Goal: Entertainment & Leisure: Consume media (video, audio)

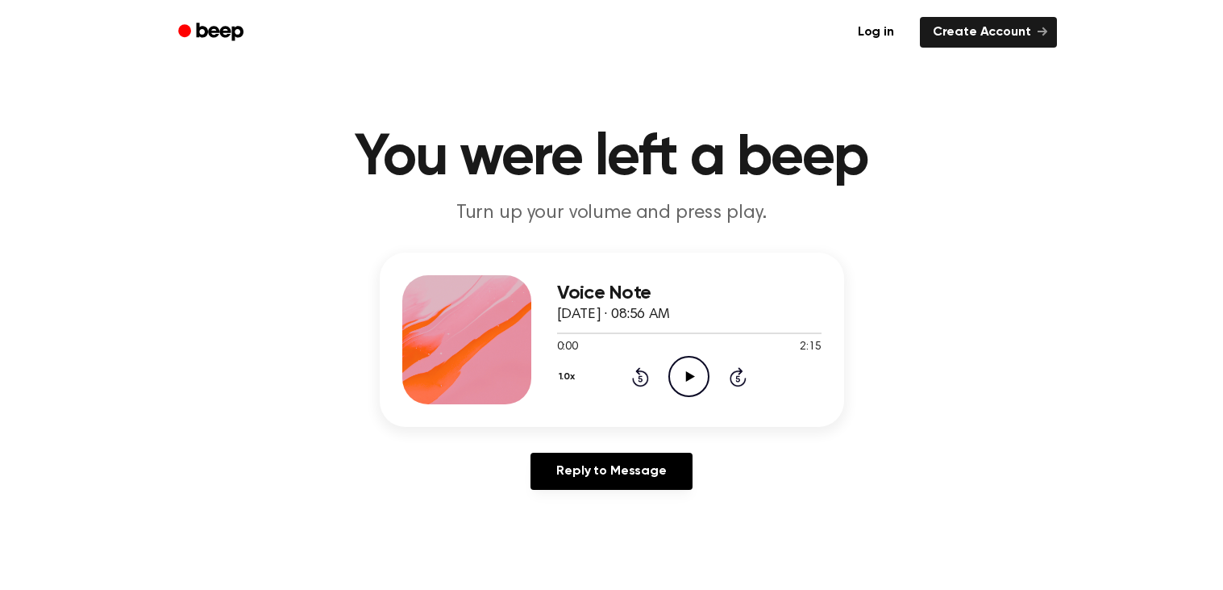
click at [694, 378] on icon "Play Audio" at bounding box center [689, 376] width 41 height 41
click at [648, 368] on icon "Rewind 5 seconds" at bounding box center [640, 376] width 18 height 21
click at [717, 419] on div "Voice Note [DATE] · 08:56 AM 0:57 2:15 Your browser does not support the [objec…" at bounding box center [612, 339] width 465 height 174
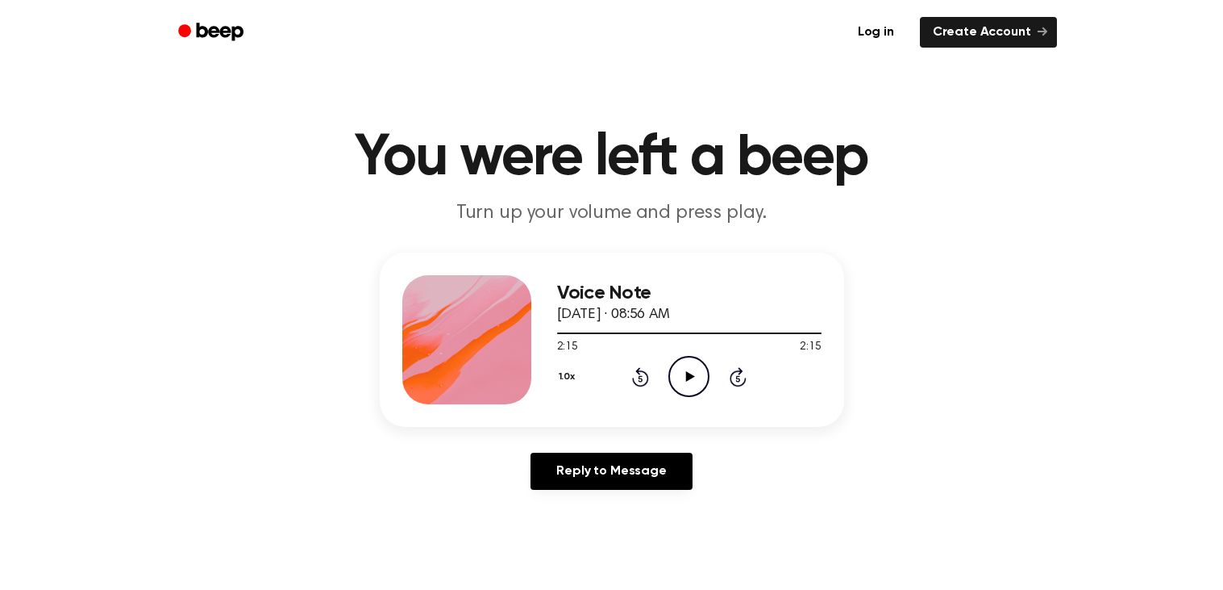
click at [635, 370] on icon at bounding box center [640, 376] width 17 height 19
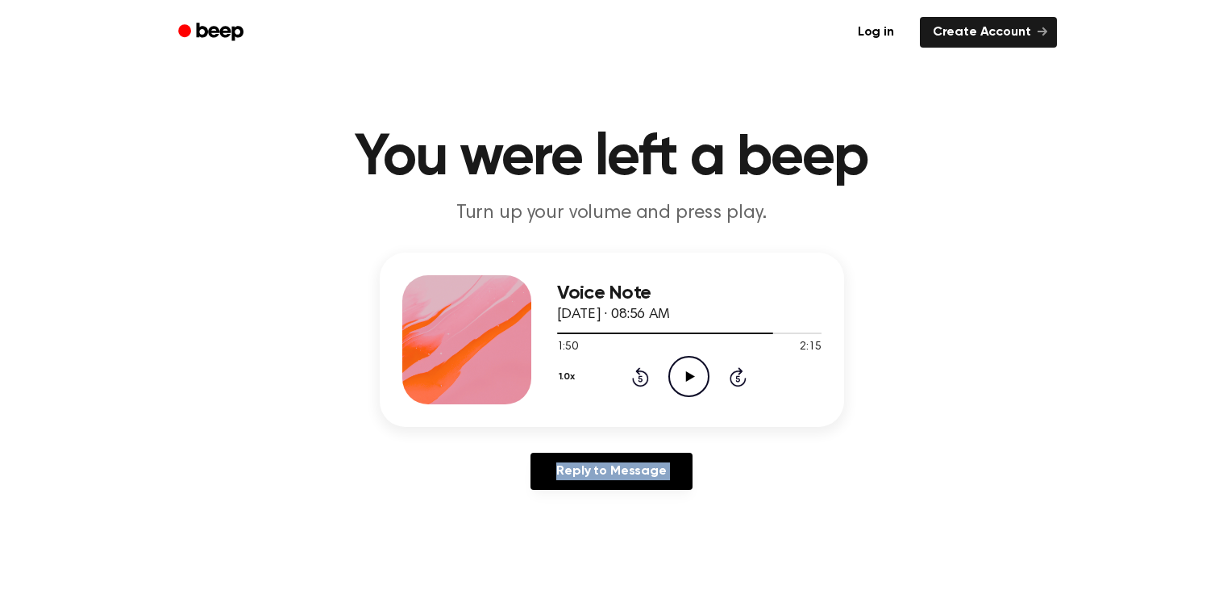
click at [635, 370] on icon at bounding box center [640, 376] width 17 height 19
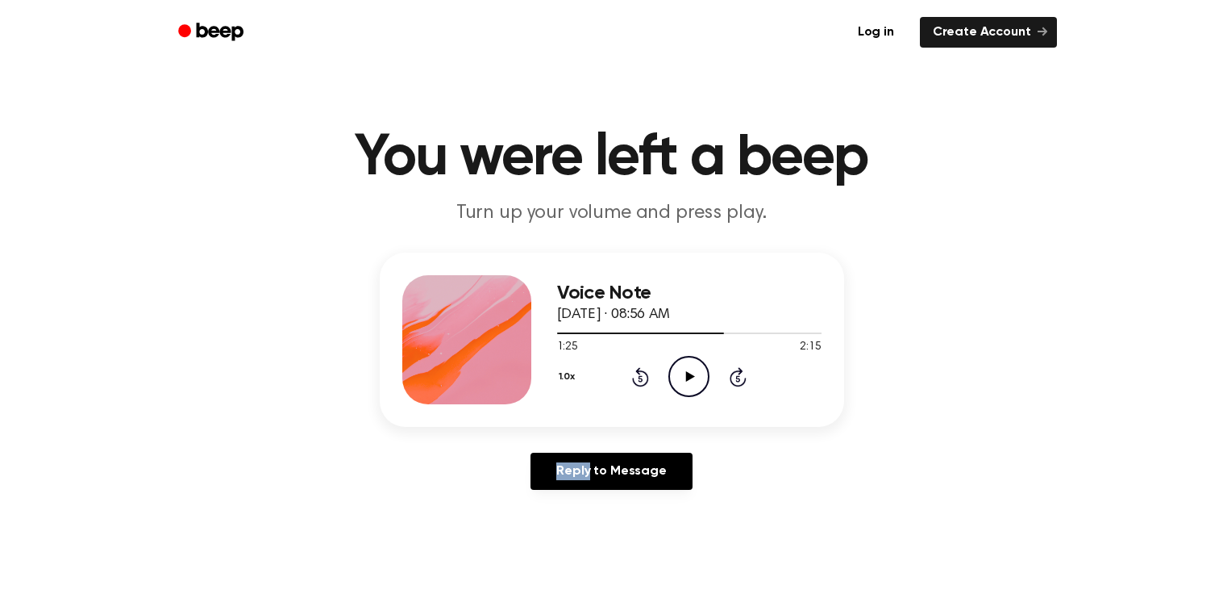
click at [635, 370] on icon at bounding box center [640, 376] width 17 height 19
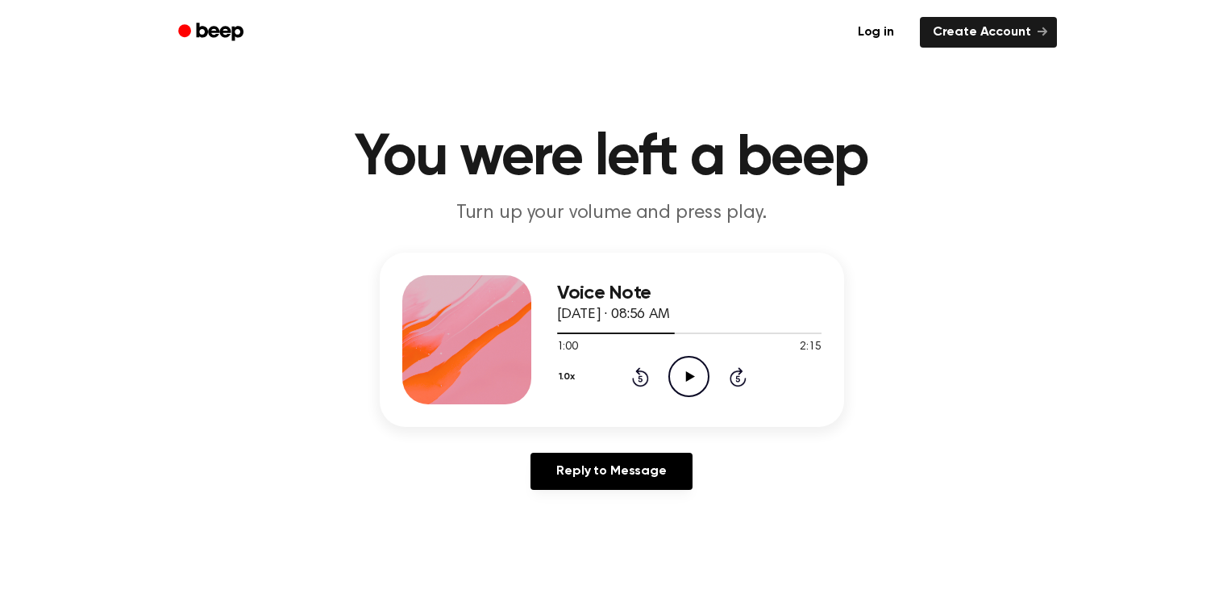
click at [685, 368] on icon "Play Audio" at bounding box center [689, 376] width 41 height 41
